Goal: Task Accomplishment & Management: Manage account settings

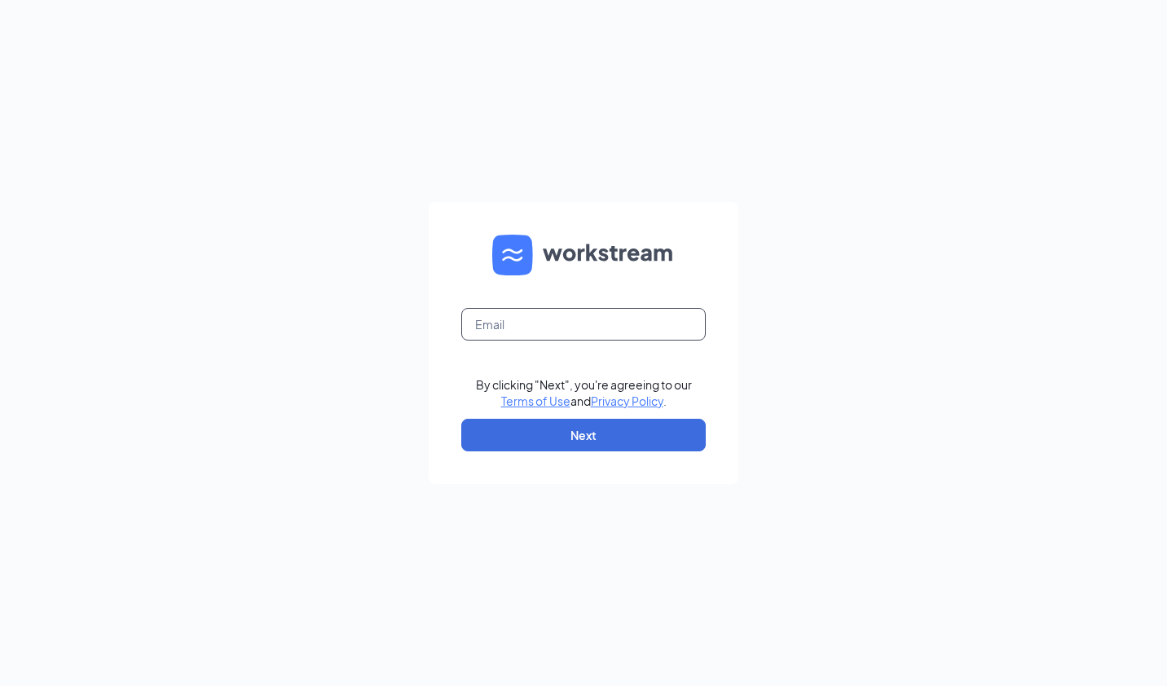
click at [569, 326] on input "text" at bounding box center [583, 324] width 244 height 33
type input "iskarlatos@charterfoods.net"
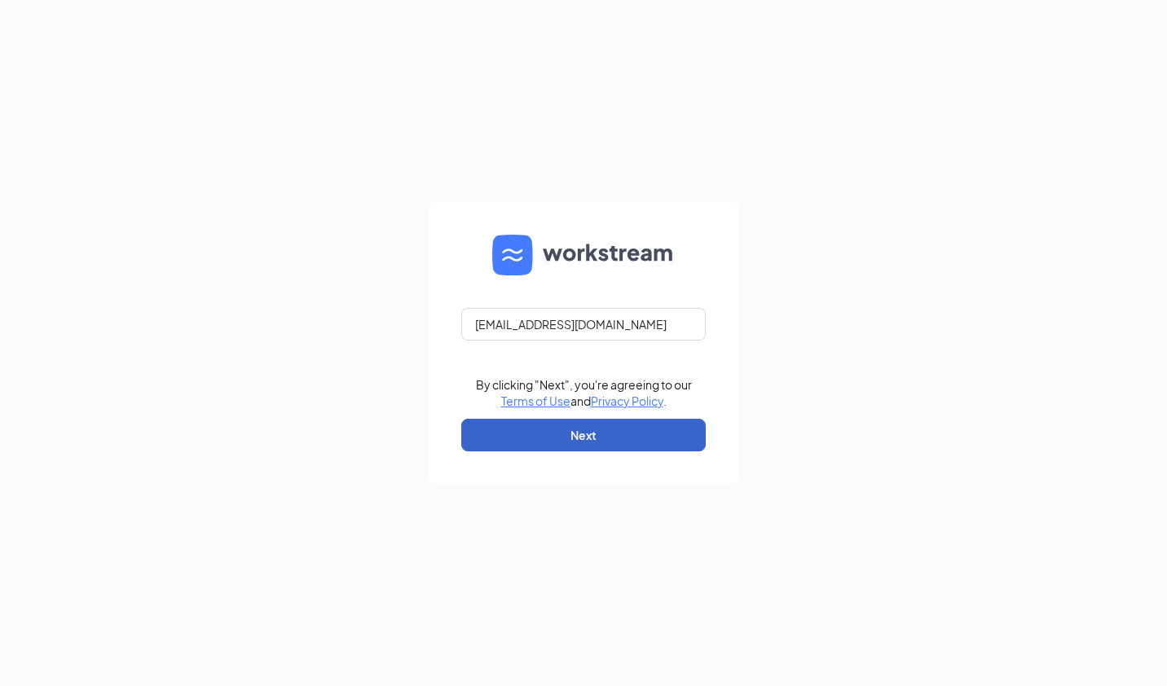
click at [571, 429] on button "Next" at bounding box center [583, 435] width 244 height 33
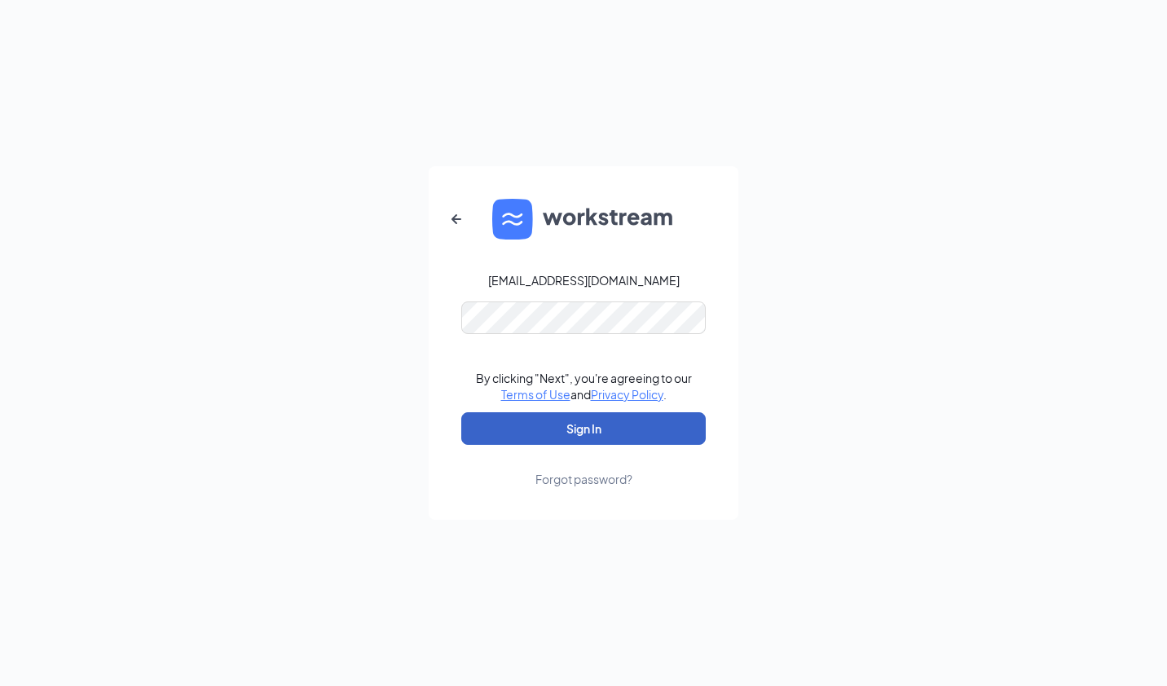
click at [557, 432] on button "Sign In" at bounding box center [583, 428] width 244 height 33
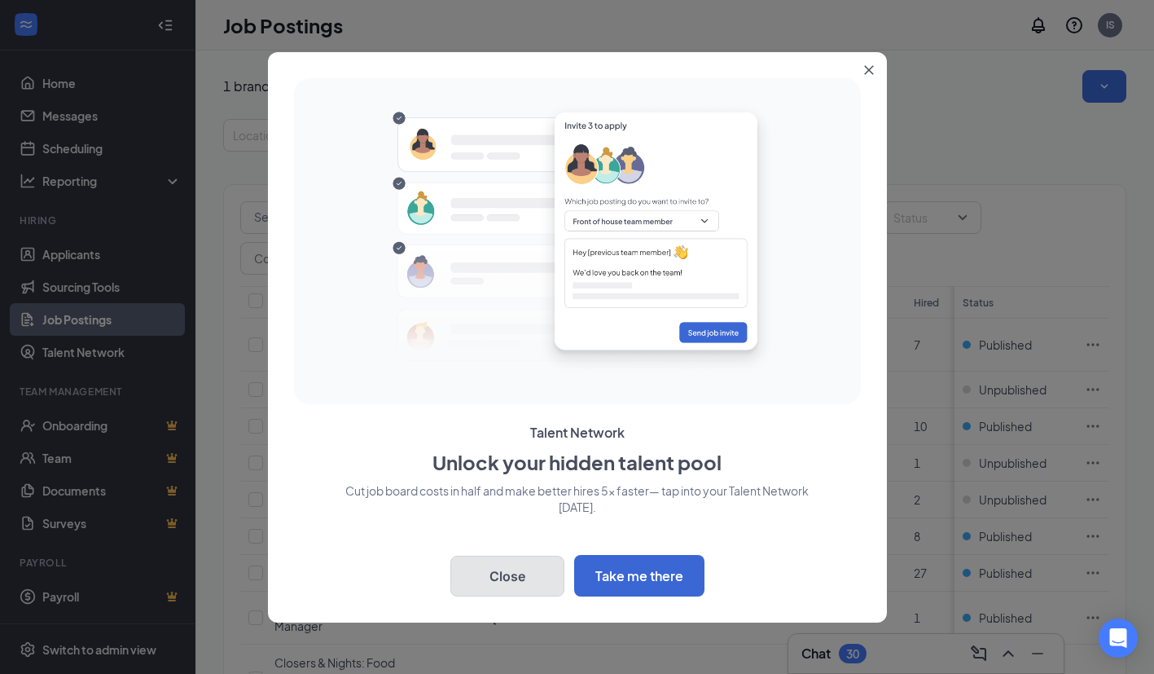
click at [535, 574] on button "Close" at bounding box center [508, 576] width 114 height 41
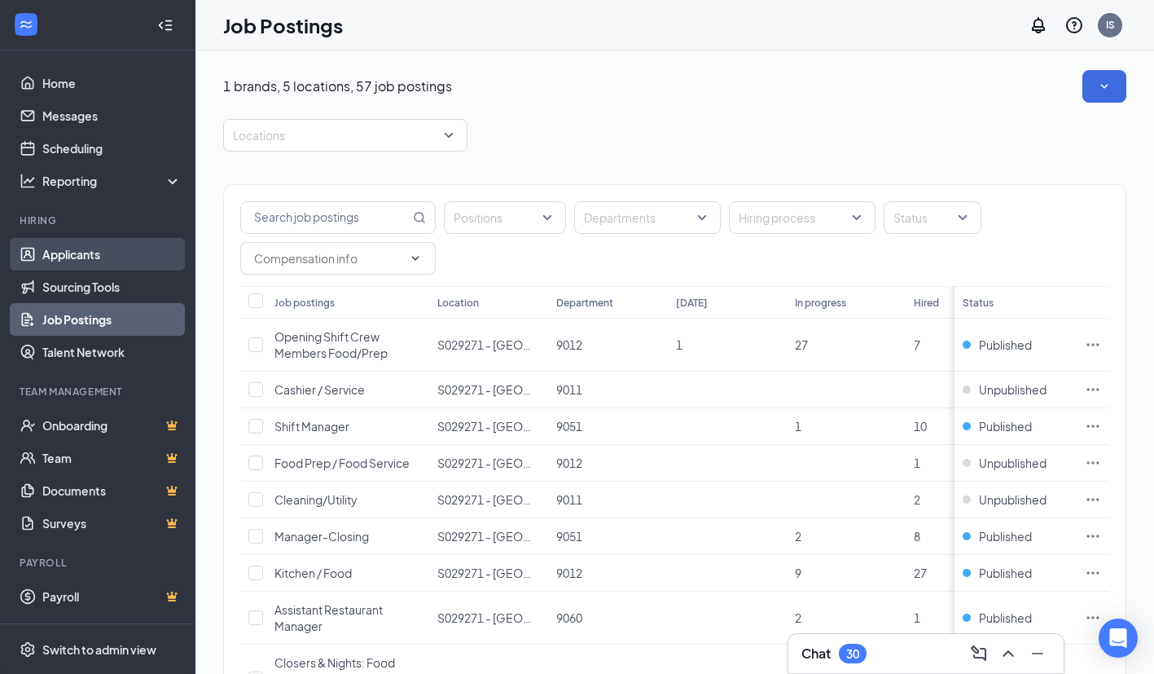
click at [74, 257] on link "Applicants" at bounding box center [111, 254] width 139 height 33
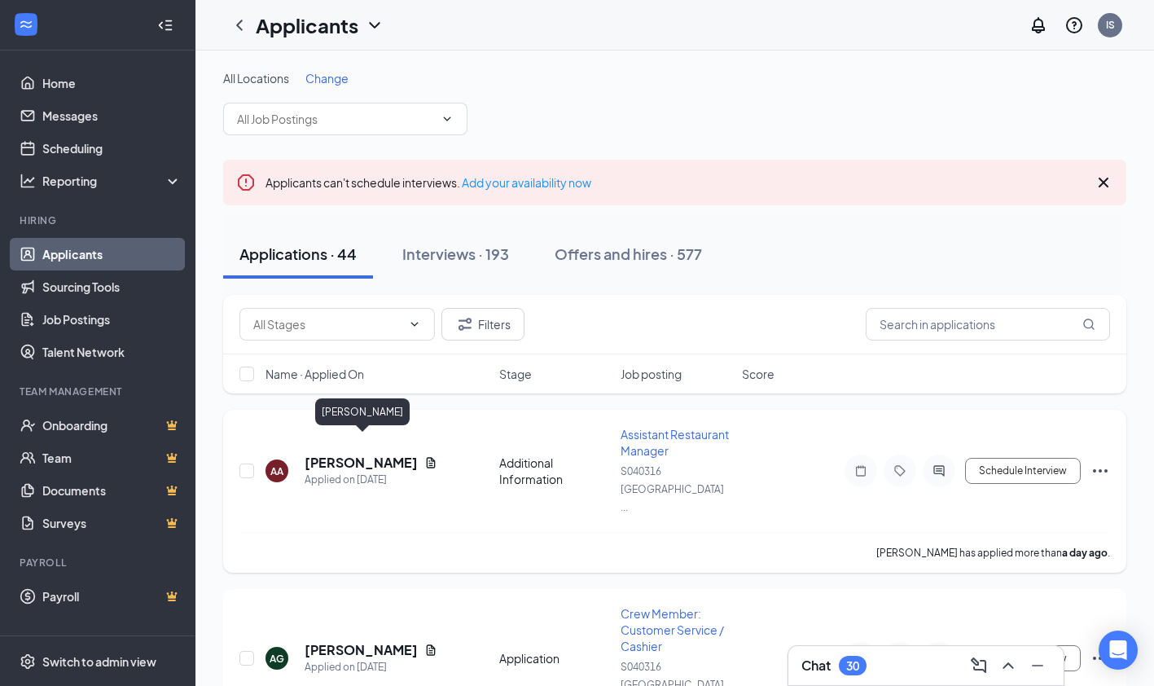
click at [352, 454] on h5 "[PERSON_NAME]" at bounding box center [361, 463] width 113 height 18
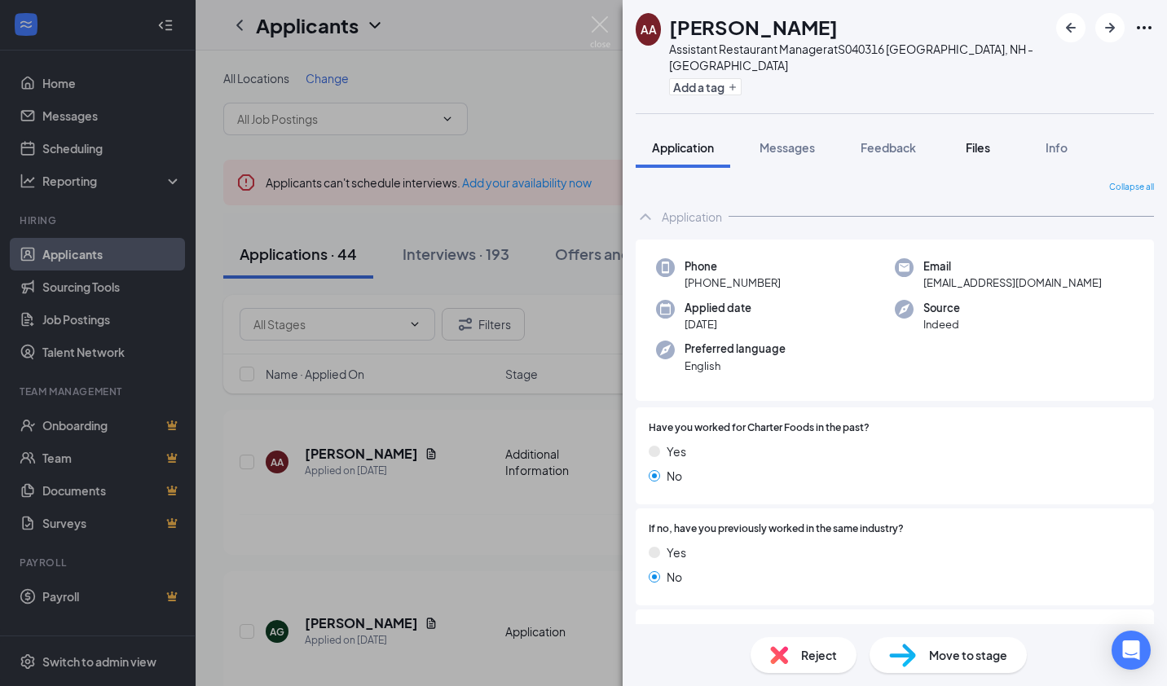
click at [968, 153] on span "Files" at bounding box center [977, 147] width 24 height 15
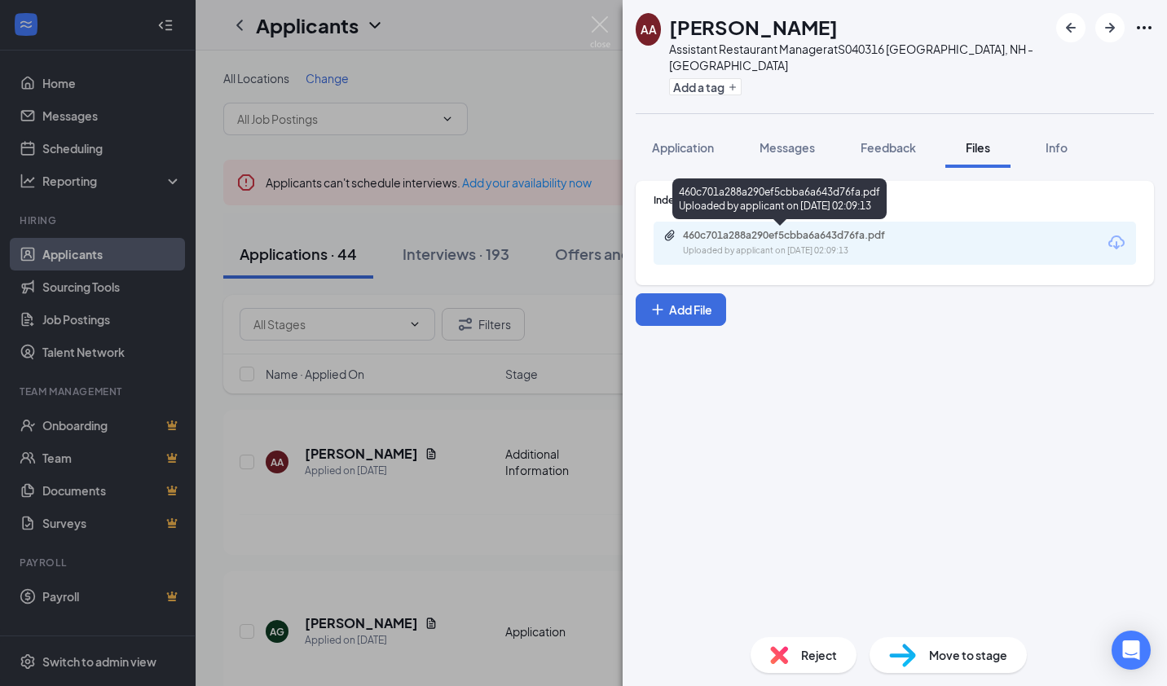
click at [831, 255] on div "Uploaded by applicant on [DATE] 02:09:13" at bounding box center [805, 250] width 244 height 13
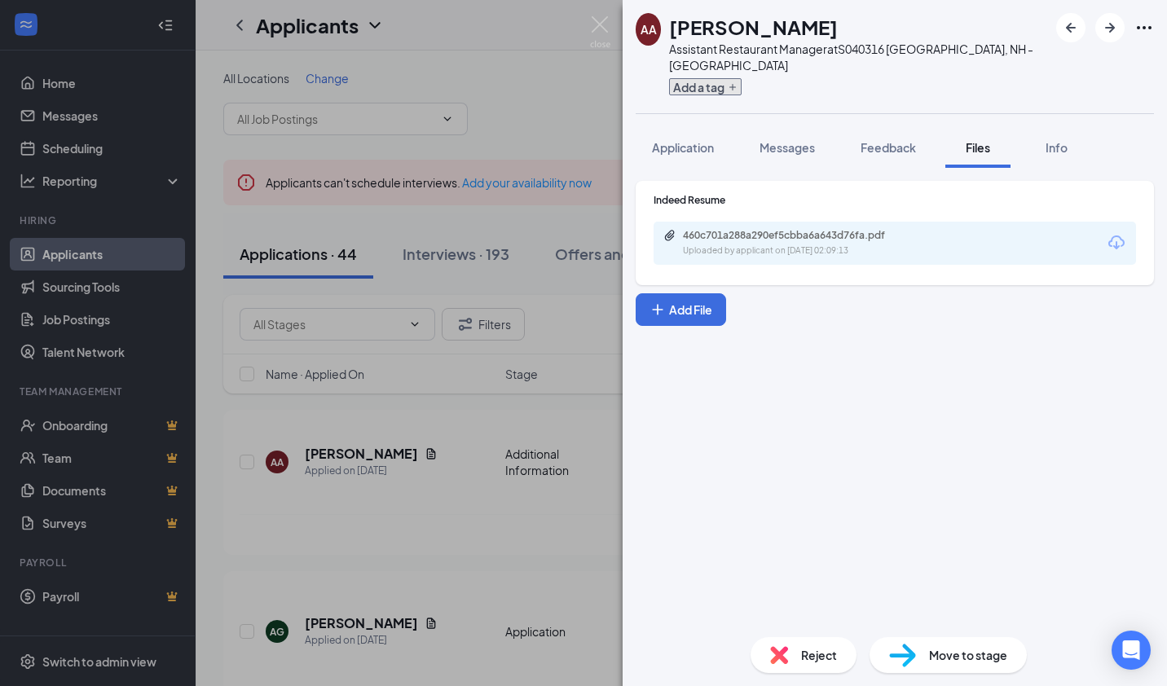
click at [728, 81] on button "Add a tag" at bounding box center [705, 86] width 73 height 17
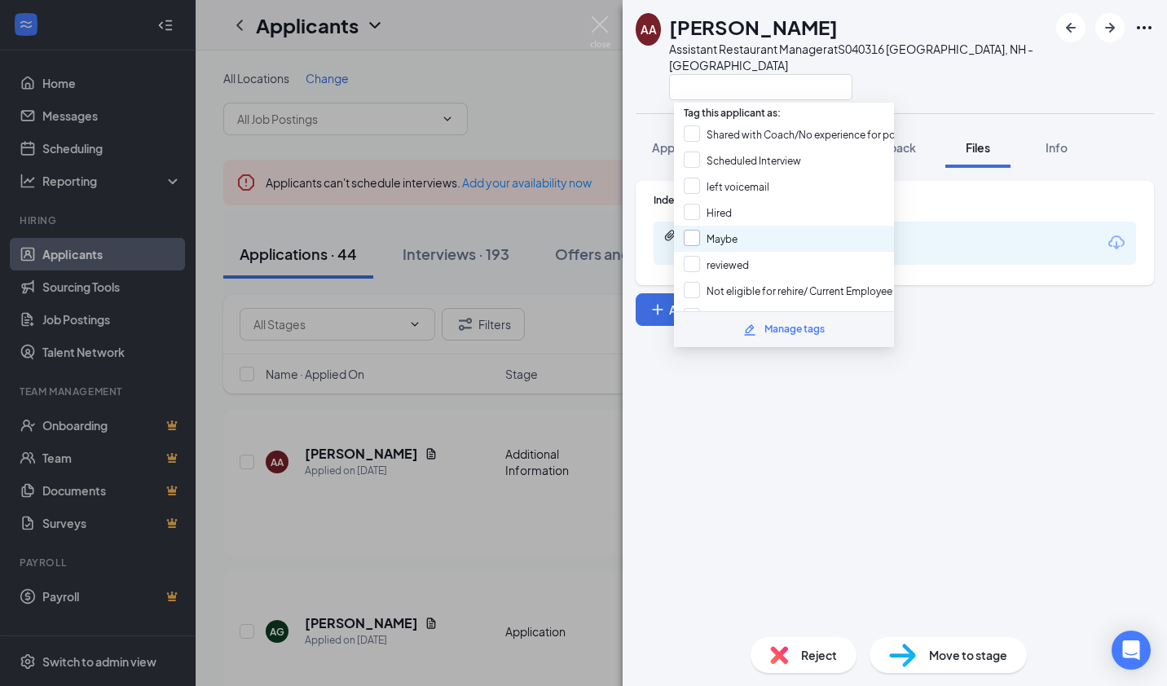
click at [689, 235] on input "Maybe" at bounding box center [711, 239] width 54 height 18
checkbox input "true"
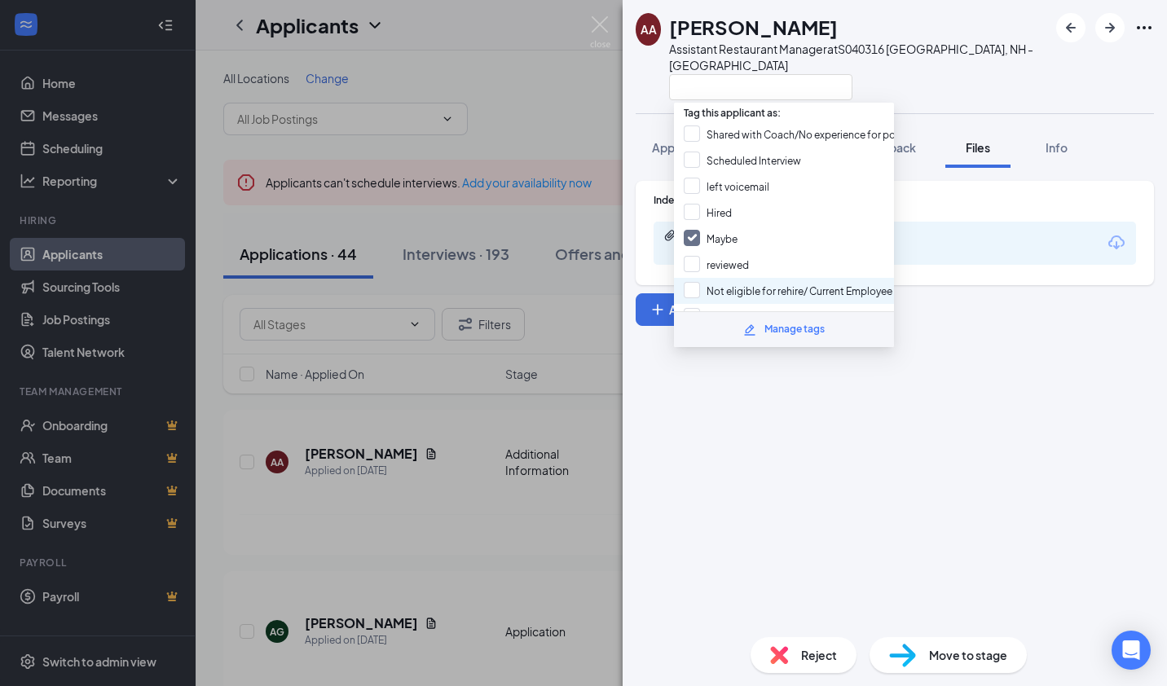
drag, startPoint x: 697, startPoint y: 307, endPoint x: 828, endPoint y: 293, distance: 131.9
click at [822, 293] on div "Tag this applicant as: Shared with Coach/No experience for position Scheduled I…" at bounding box center [784, 207] width 220 height 209
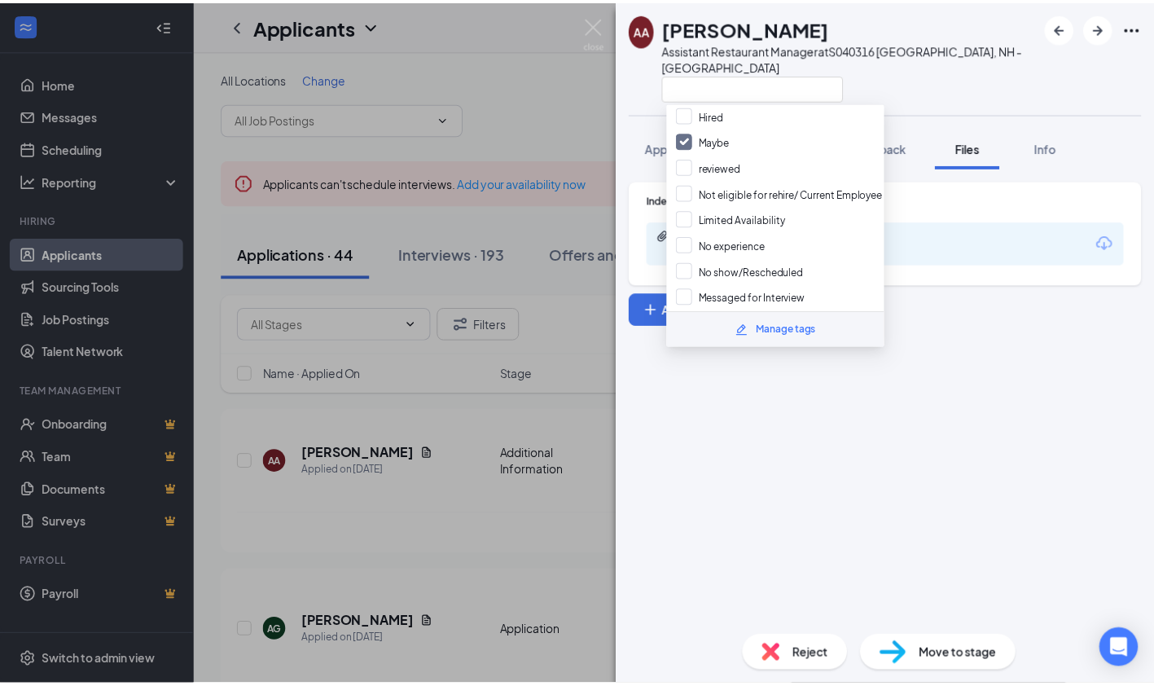
scroll to position [130, 0]
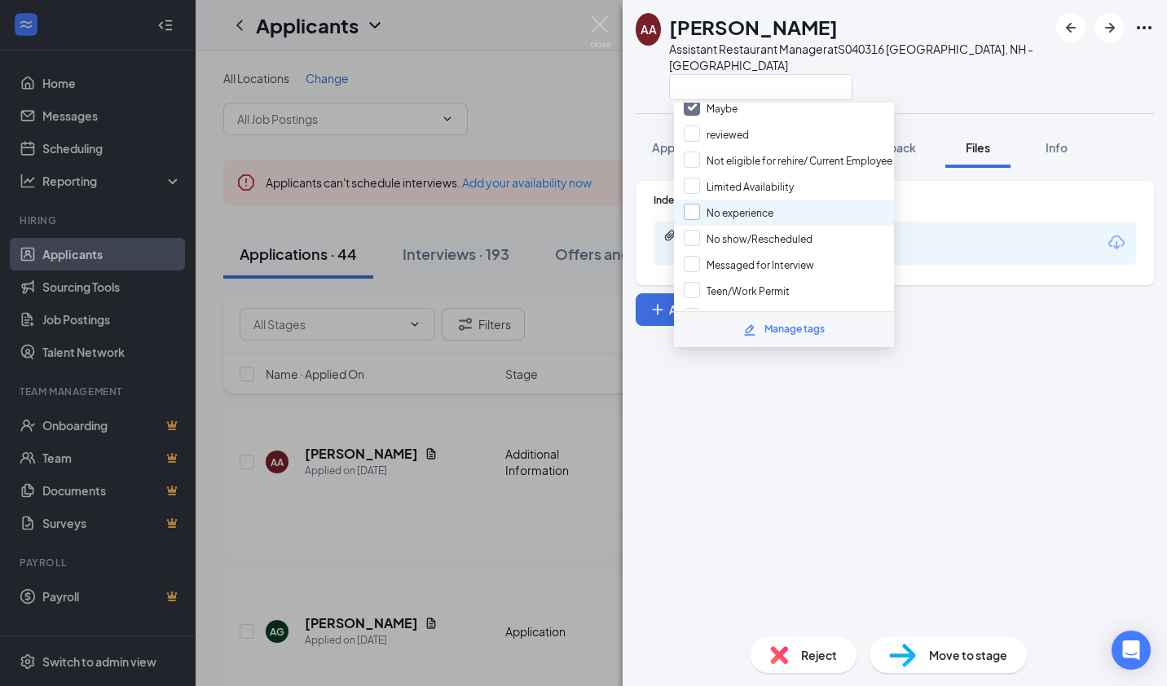
click at [691, 204] on input "No experience" at bounding box center [729, 213] width 90 height 18
checkbox input "true"
click at [529, 429] on div "AA [PERSON_NAME] Assistant Restaurant Manager at S040316 [GEOGRAPHIC_DATA], [GE…" at bounding box center [583, 343] width 1167 height 686
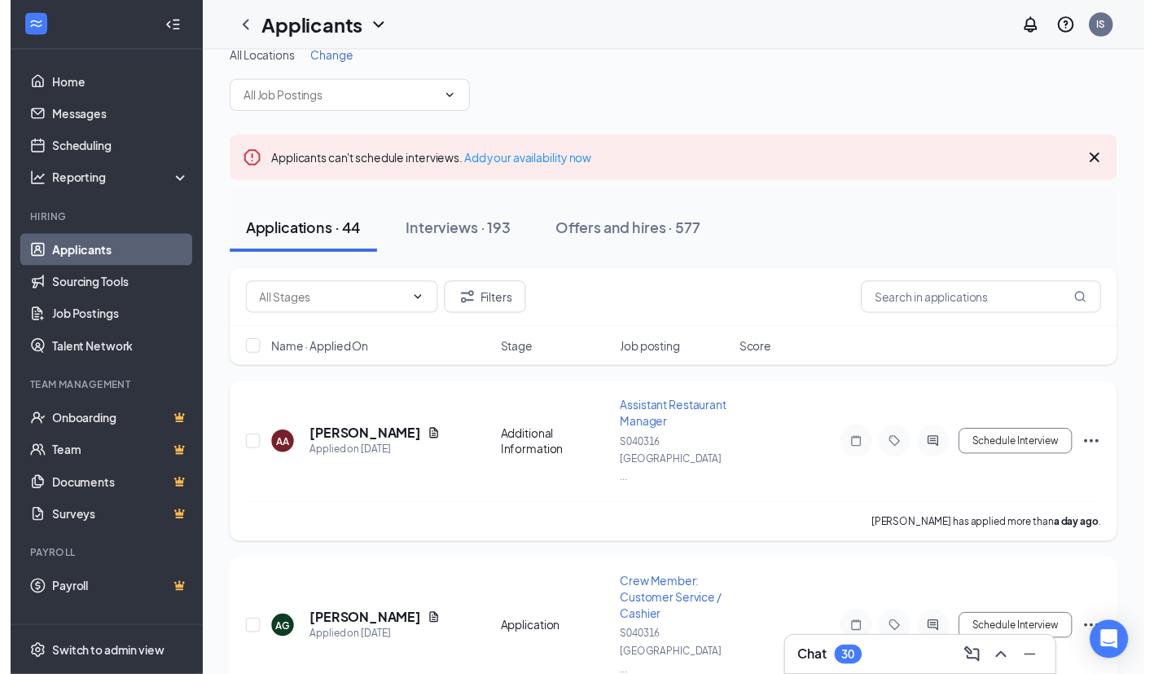
scroll to position [380, 0]
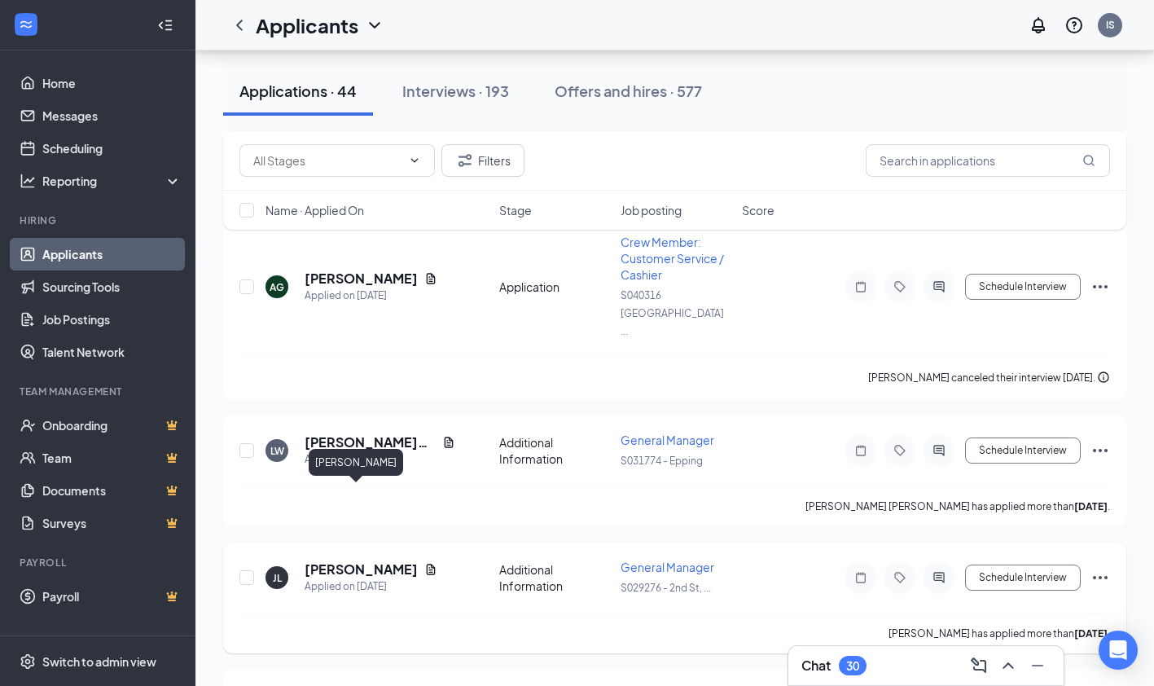
click at [347, 561] on h5 "[PERSON_NAME]" at bounding box center [361, 570] width 113 height 18
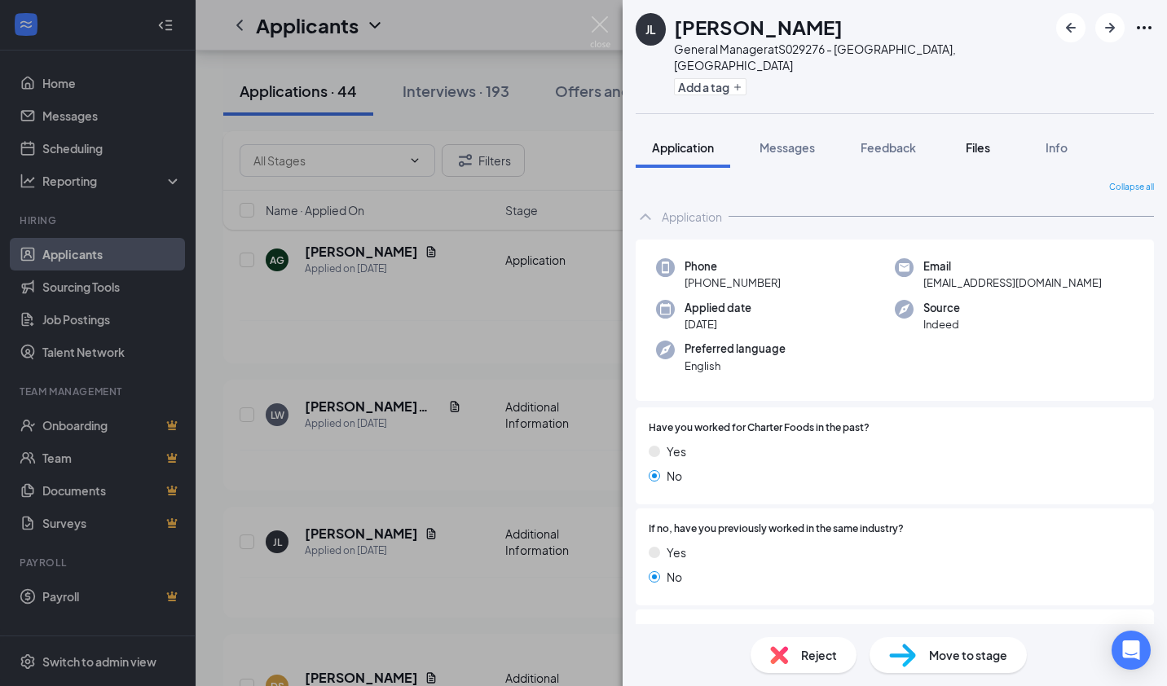
click at [984, 140] on span "Files" at bounding box center [977, 147] width 24 height 15
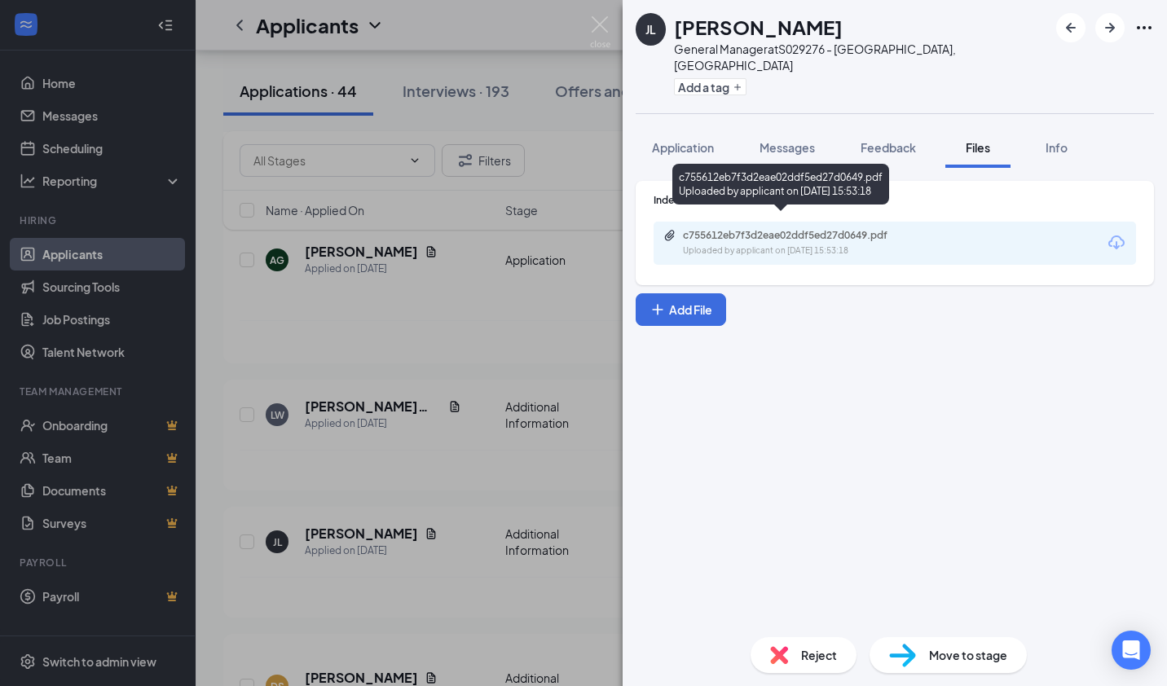
click at [833, 244] on div "Uploaded by applicant on [DATE] 15:53:18" at bounding box center [805, 250] width 244 height 13
click at [556, 290] on div "[PERSON_NAME] [PERSON_NAME] General Manager at S029276 - [GEOGRAPHIC_DATA], [GE…" at bounding box center [583, 343] width 1167 height 686
